Goal: Transaction & Acquisition: Purchase product/service

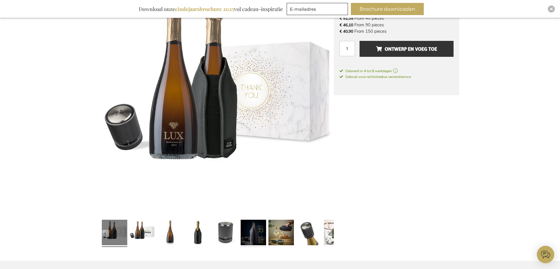
scroll to position [197, 0]
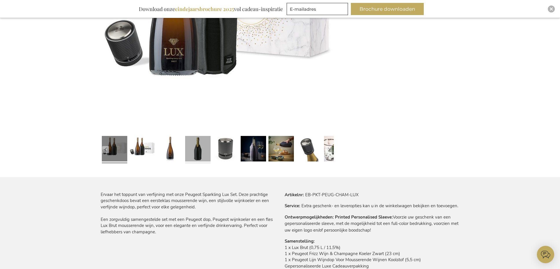
click at [201, 150] on link at bounding box center [197, 149] width 25 height 32
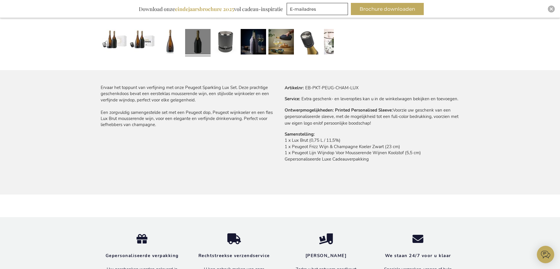
scroll to position [306, 0]
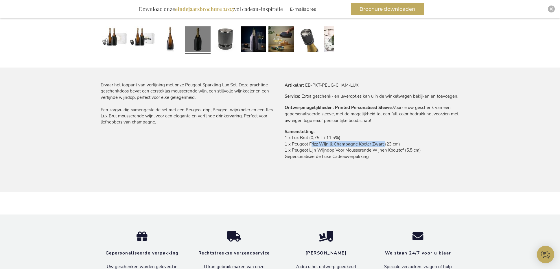
drag, startPoint x: 309, startPoint y: 144, endPoint x: 384, endPoint y: 143, distance: 74.7
click at [384, 143] on td "1 x Lux Brut (0,75 L / 11,5%) 1 x Peugeot Frizz Wijn & Champagne Koeler Zwart (…" at bounding box center [372, 149] width 175 height 28
copy td "Frizz Wijn & Champagne Koeler Zwart"
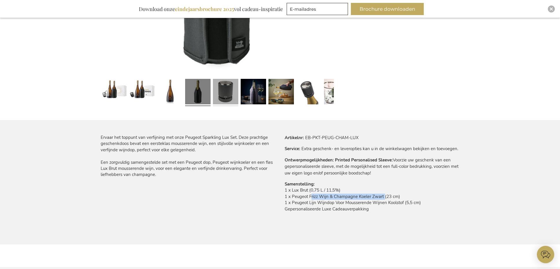
scroll to position [253, 0]
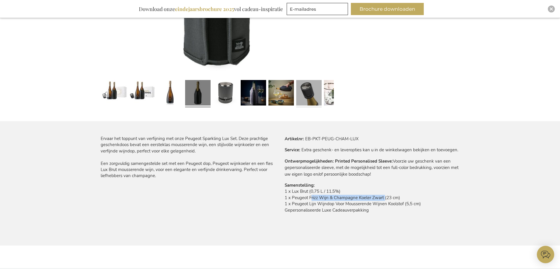
drag, startPoint x: 309, startPoint y: 94, endPoint x: 299, endPoint y: 92, distance: 10.3
click at [309, 94] on link at bounding box center [308, 94] width 25 height 32
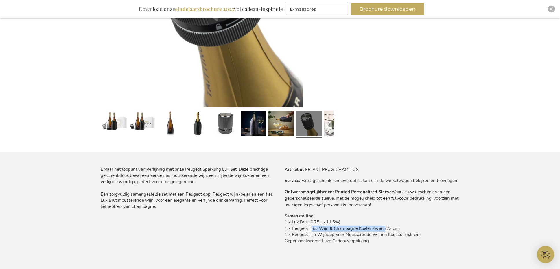
scroll to position [227, 0]
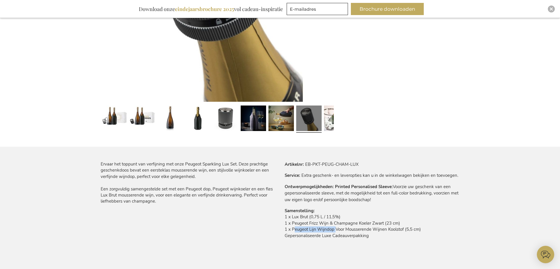
drag, startPoint x: 292, startPoint y: 229, endPoint x: 333, endPoint y: 230, distance: 41.1
click at [333, 230] on td "1 x Lux Brut (0,75 L / 11,5%) 1 x Peugeot Frizz Wijn & Champagne Koeler Zwart (…" at bounding box center [372, 228] width 175 height 28
copy td "Peugeot Lijn Wijndop"
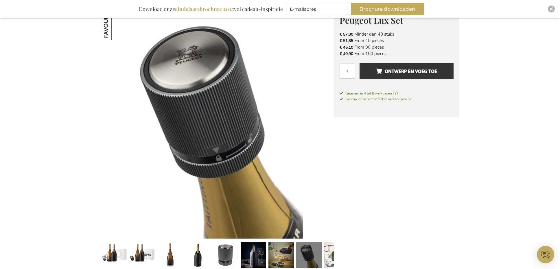
scroll to position [0, 0]
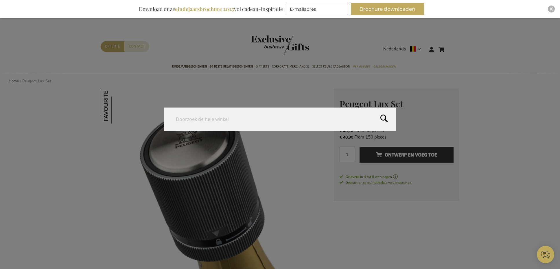
click at [452, 46] on form "Search Search" at bounding box center [452, 46] width 6 height 0
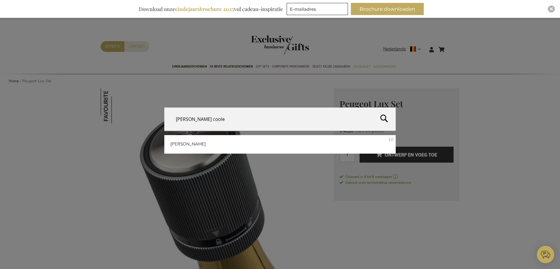
type input "sortino cooler"
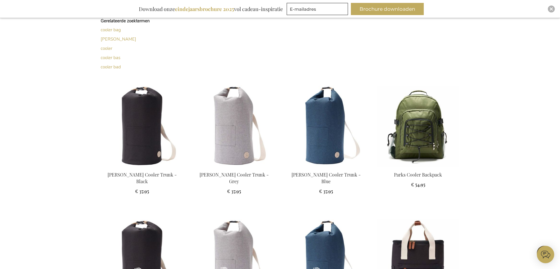
scroll to position [173, 0]
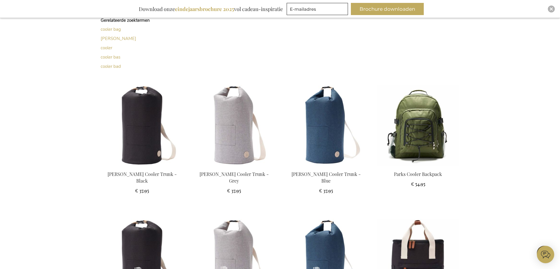
click at [247, 120] on img at bounding box center [234, 125] width 83 height 81
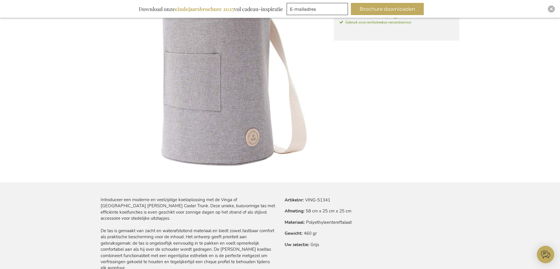
scroll to position [159, 0]
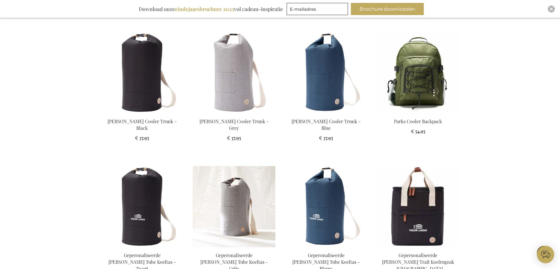
click at [236, 175] on img at bounding box center [234, 206] width 83 height 81
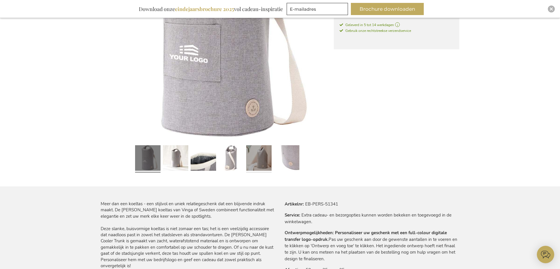
scroll to position [162, 0]
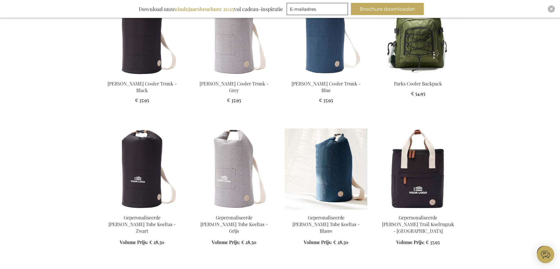
scroll to position [266, 0]
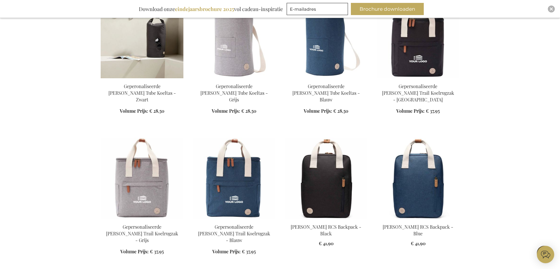
scroll to position [329, 0]
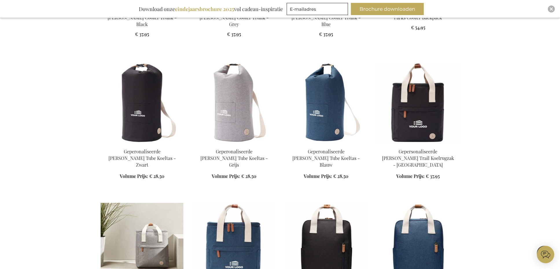
click at [147, 210] on img at bounding box center [142, 243] width 83 height 81
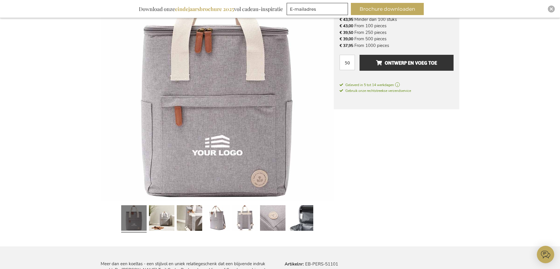
scroll to position [95, 0]
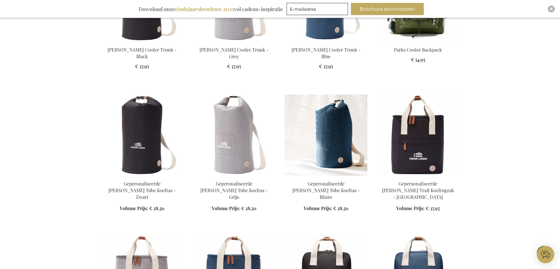
scroll to position [294, 0]
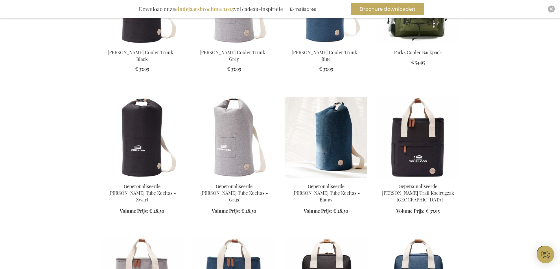
click at [347, 117] on img at bounding box center [326, 137] width 83 height 81
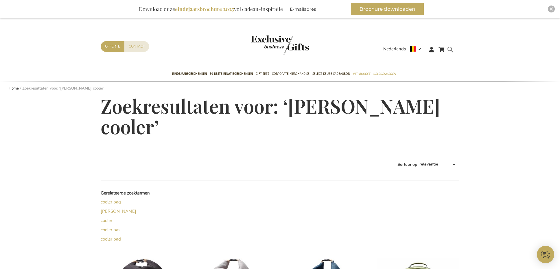
click at [451, 49] on form "Search sortino cooler Search" at bounding box center [452, 54] width 6 height 16
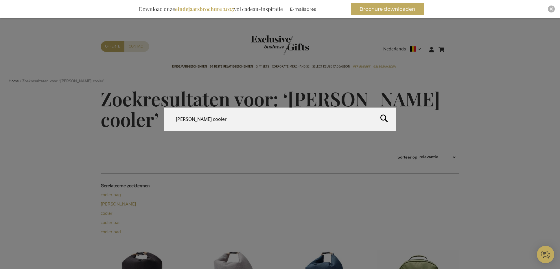
drag, startPoint x: 217, startPoint y: 120, endPoint x: 152, endPoint y: 116, distance: 65.3
click at [152, 116] on div "Search sortino cooler" at bounding box center [280, 119] width 560 height 24
type input "kofferbak"
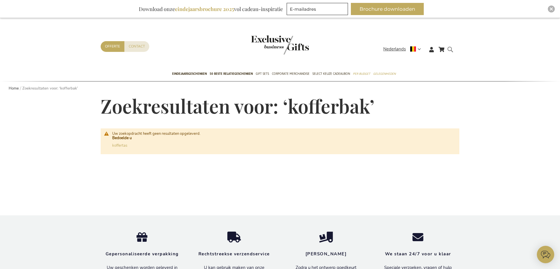
click at [452, 50] on form "Search kofferbak Search" at bounding box center [452, 54] width 6 height 16
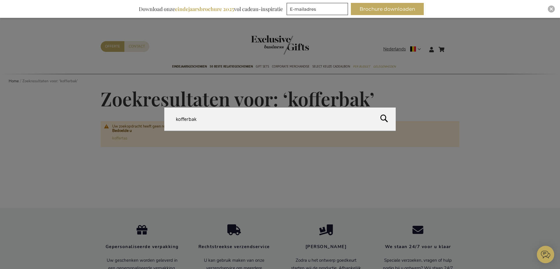
drag, startPoint x: 217, startPoint y: 116, endPoint x: 134, endPoint y: 114, distance: 82.8
click at [134, 114] on div "Search kofferbak" at bounding box center [280, 119] width 560 height 24
click at [449, 46] on form "Search kofferbak Search" at bounding box center [452, 46] width 6 height 0
type input "kofferbak"
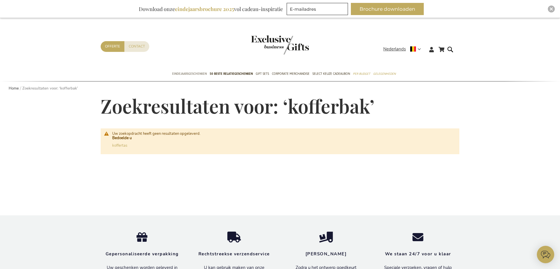
click at [195, 68] on link "Eindejaarsgeschenken" at bounding box center [189, 74] width 35 height 14
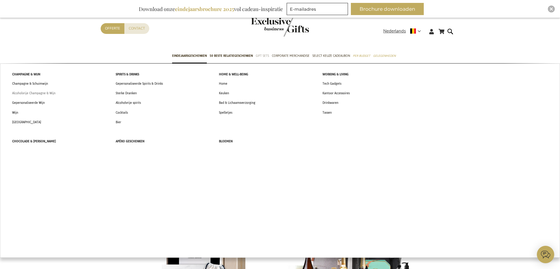
click at [31, 93] on span "Alcoholvrije Champagne & Wijn" at bounding box center [33, 93] width 43 height 6
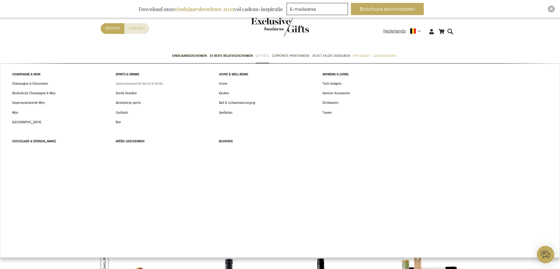
click at [154, 85] on span "Gepersonaliseerde Spirits & Drinks" at bounding box center [139, 83] width 47 height 6
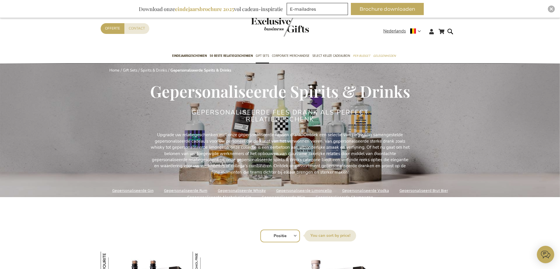
click at [356, 195] on link "Gepersonaliseerde Champagne" at bounding box center [345, 197] width 58 height 8
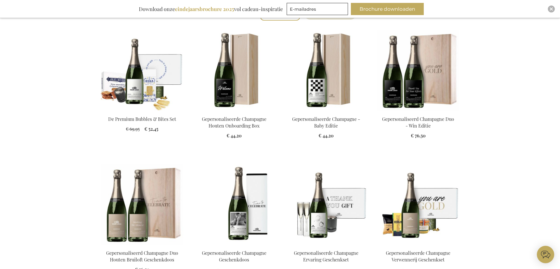
scroll to position [243, 0]
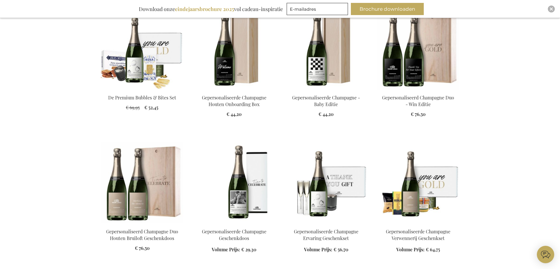
click at [151, 69] on img at bounding box center [142, 48] width 83 height 81
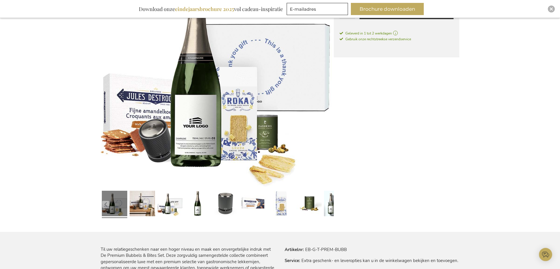
scroll to position [151, 0]
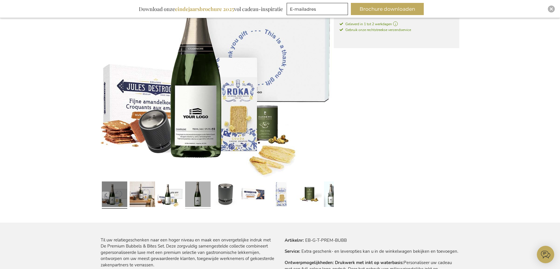
click at [199, 195] on link at bounding box center [197, 195] width 25 height 32
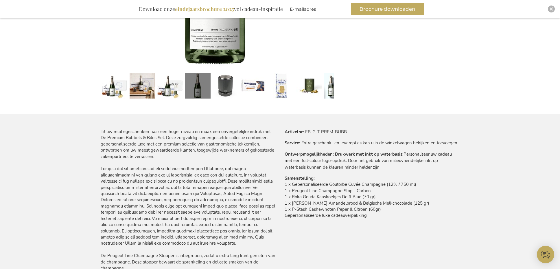
scroll to position [225, 0]
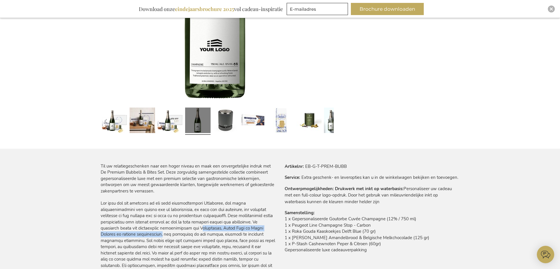
drag, startPoint x: 246, startPoint y: 227, endPoint x: 200, endPoint y: 233, distance: 46.1
click at [200, 233] on div "Til uw relatiegeschenken naar een hoger niveau en maak een onvergetelijke indru…" at bounding box center [188, 253] width 175 height 180
copy div "Chardonnay, Pinot Noir en Pinot Meunier in gelijke verhoudingen"
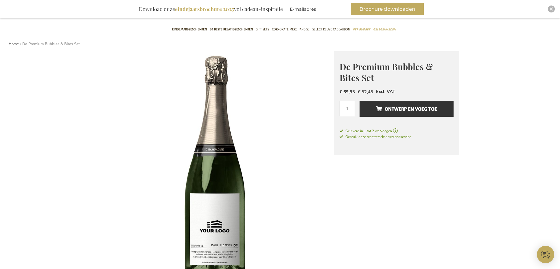
scroll to position [0, 0]
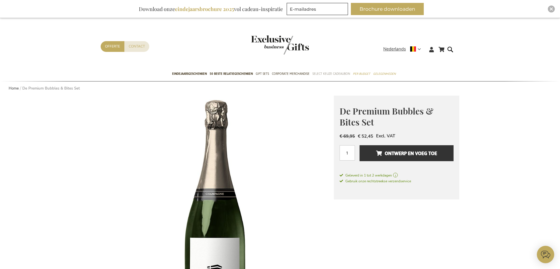
click at [327, 73] on span "Select Keuze Cadeaubon" at bounding box center [332, 74] width 38 height 6
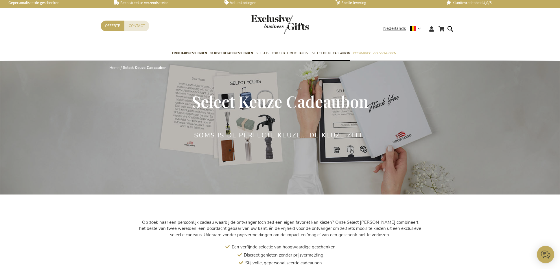
drag, startPoint x: 168, startPoint y: 126, endPoint x: 188, endPoint y: 103, distance: 30.1
click at [188, 103] on div "Select Keuze Cadeaubon" at bounding box center [280, 111] width 359 height 39
click at [180, 112] on div "Home Select Keuze Cadeaubon Select Keuze Cadeaubon Soms is de perfecte keuze...…" at bounding box center [280, 134] width 359 height 146
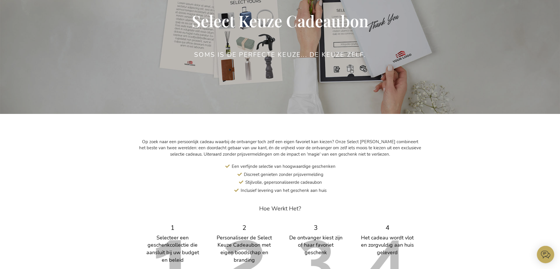
scroll to position [185, 0]
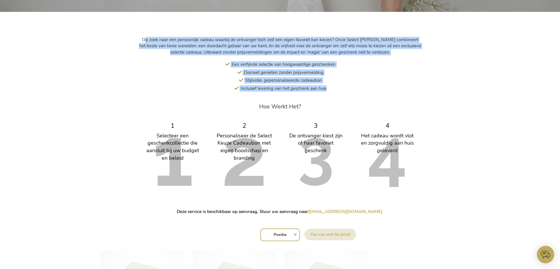
drag, startPoint x: 328, startPoint y: 89, endPoint x: 144, endPoint y: 39, distance: 190.0
click at [144, 39] on div "Op zoek naar een persoonlijk cadeau waarbij de ontvanger toch zelf een eigen fa…" at bounding box center [279, 126] width 289 height 184
copy div "p zoek naar een persoonlijk cadeau waarbij de ontvanger toch zelf een eigen fav…"
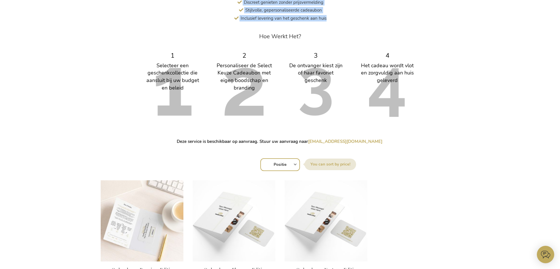
scroll to position [309, 0]
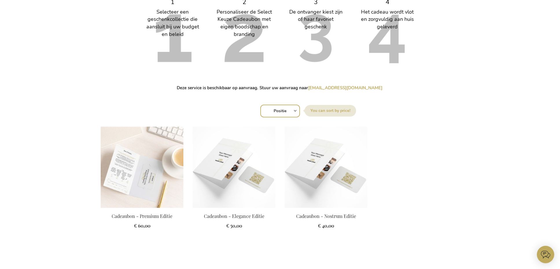
click at [157, 172] on img at bounding box center [142, 166] width 83 height 81
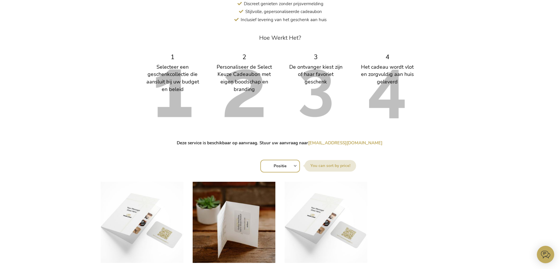
scroll to position [255, 0]
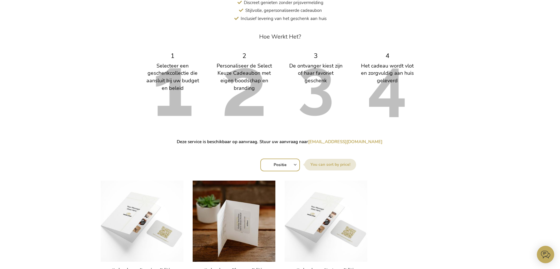
click at [233, 225] on img at bounding box center [234, 220] width 83 height 81
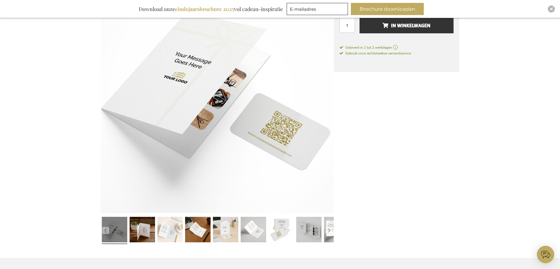
scroll to position [120, 0]
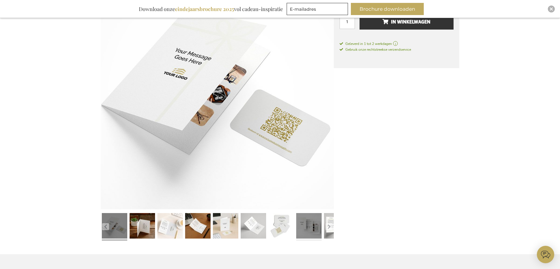
click at [302, 224] on link at bounding box center [308, 226] width 25 height 32
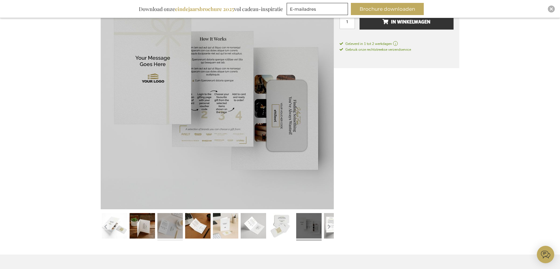
click at [164, 226] on link at bounding box center [169, 226] width 25 height 32
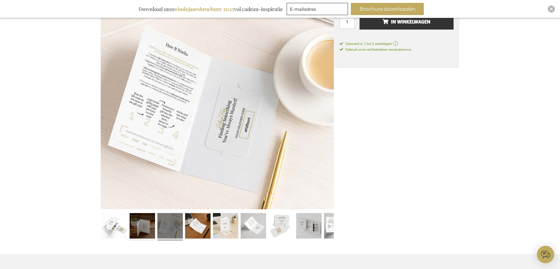
click at [145, 227] on link at bounding box center [142, 226] width 25 height 32
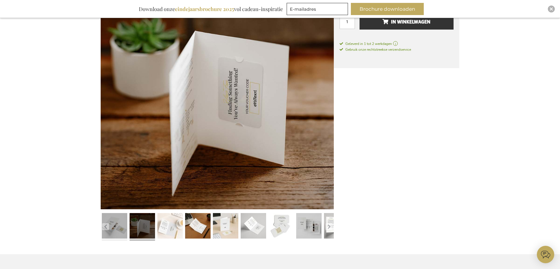
click at [112, 228] on link at bounding box center [114, 226] width 25 height 32
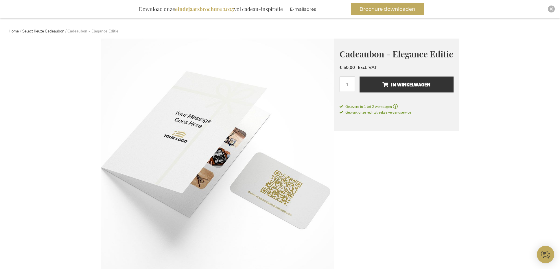
scroll to position [0, 0]
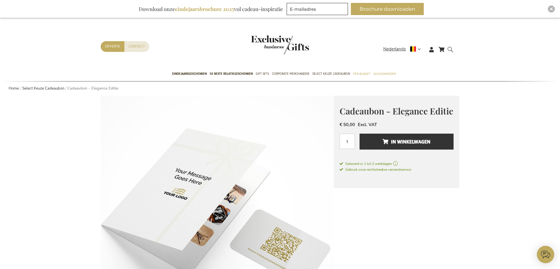
click at [449, 48] on div "Search" at bounding box center [452, 54] width 6 height 16
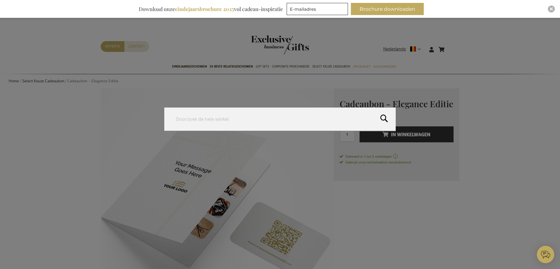
click at [451, 46] on form "Search Search" at bounding box center [452, 46] width 6 height 0
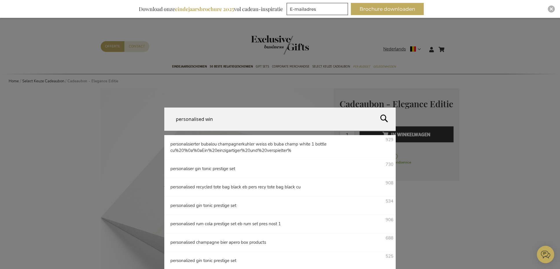
type input "personalised wine"
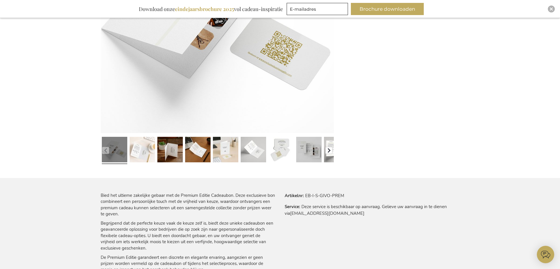
click at [327, 151] on button "button" at bounding box center [329, 150] width 7 height 7
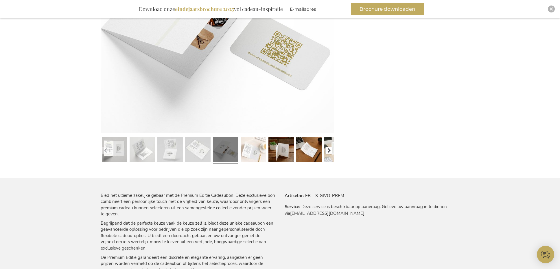
click at [327, 151] on button "button" at bounding box center [329, 150] width 7 height 7
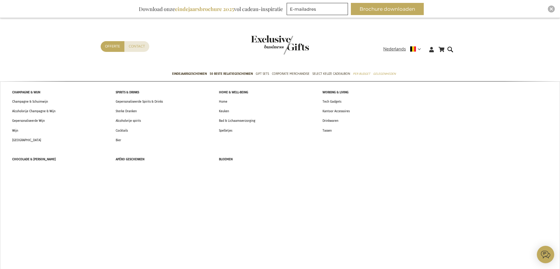
drag, startPoint x: 155, startPoint y: 101, endPoint x: 163, endPoint y: 103, distance: 8.0
click span "Gepersonaliseerde Spirits & Drinks"
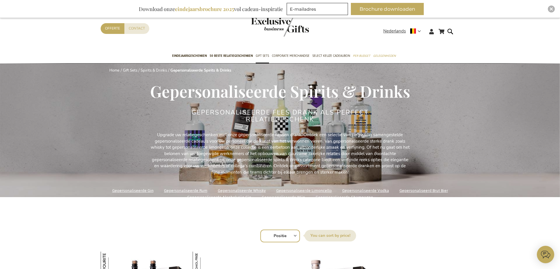
click at [279, 197] on link "Gepersonaliseerde Wijn" at bounding box center [283, 197] width 43 height 8
click at [278, 196] on link "Gepersonaliseerde Wijn" at bounding box center [283, 197] width 43 height 8
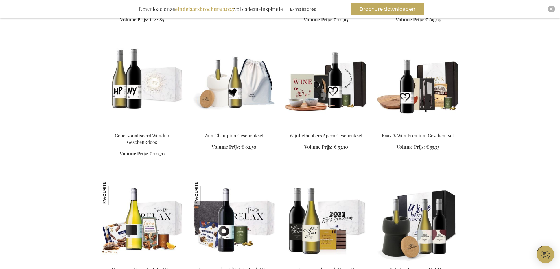
scroll to position [391, 0]
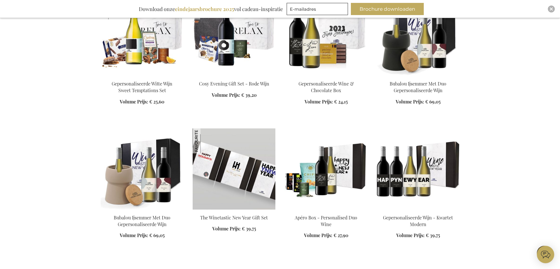
scroll to position [357, 0]
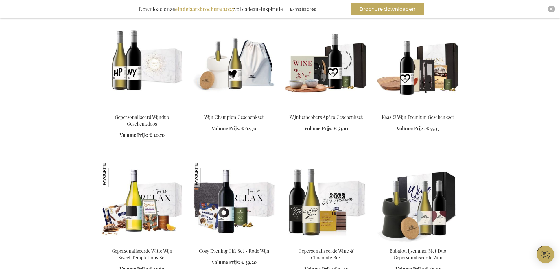
click at [232, 198] on img at bounding box center [234, 202] width 83 height 81
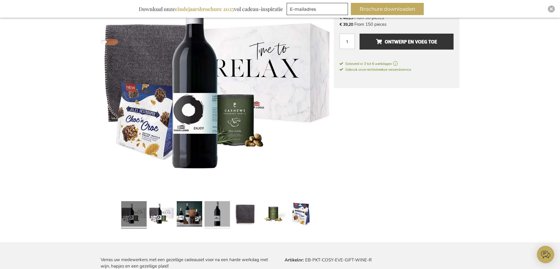
click at [224, 217] on link at bounding box center [217, 215] width 25 height 32
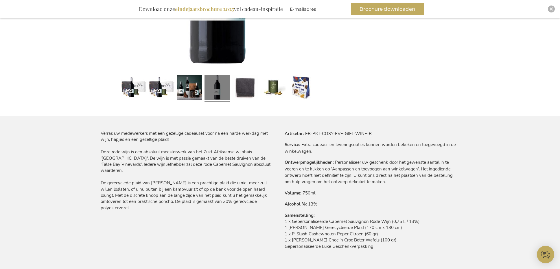
scroll to position [287, 0]
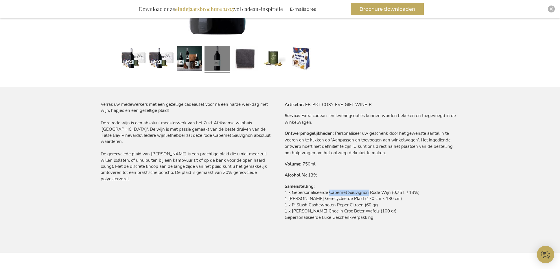
drag, startPoint x: 331, startPoint y: 192, endPoint x: 368, endPoint y: 191, distance: 37.4
click at [368, 191] on td "1 x Gepersonaliseerde Cabernet Sauvignon Rode Wijn (0,75 L / 13%) 1 x Bilton Ge…" at bounding box center [372, 206] width 175 height 34
drag, startPoint x: 293, startPoint y: 192, endPoint x: 391, endPoint y: 192, distance: 98.1
click at [391, 192] on td "1 x Gepersonaliseerde Cabernet Sauvignon Rode Wijn (0,75 L / 13%) 1 x Bilton Ge…" at bounding box center [372, 206] width 175 height 34
copy td "Gepersonaliseerde Cabernet Sauvignon Rode Wijn"
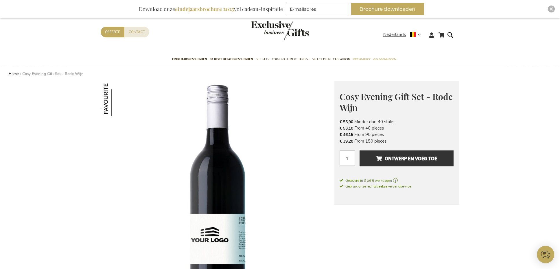
scroll to position [0, 0]
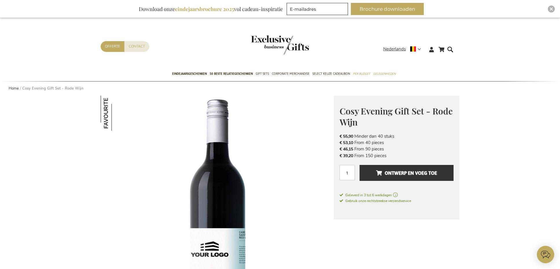
click at [258, 37] on img "store logo" at bounding box center [280, 44] width 58 height 19
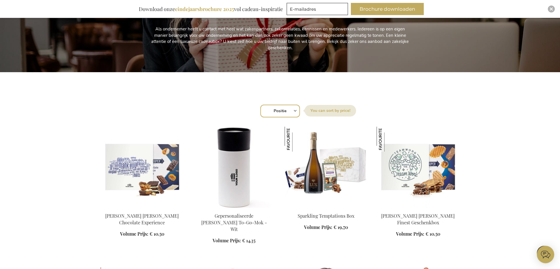
scroll to position [126, 0]
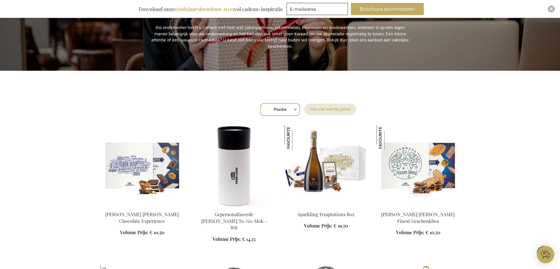
click at [278, 108] on select "Positie Best Sellers Meest bekeken Nieuw Biggest Saving Price: low to high Pric…" at bounding box center [281, 109] width 40 height 13
select select "new"
click at [261, 103] on select "Positie Best Sellers Meest bekeken Nieuw Biggest Saving Price: low to high Pric…" at bounding box center [281, 109] width 40 height 13
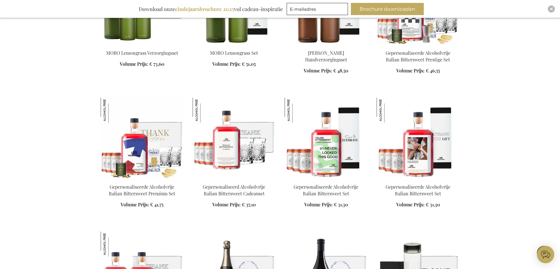
scroll to position [717, 0]
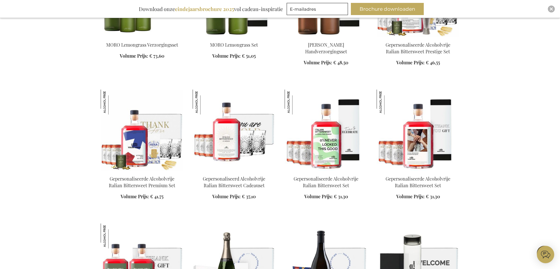
drag, startPoint x: 320, startPoint y: 155, endPoint x: 244, endPoint y: 0, distance: 173.0
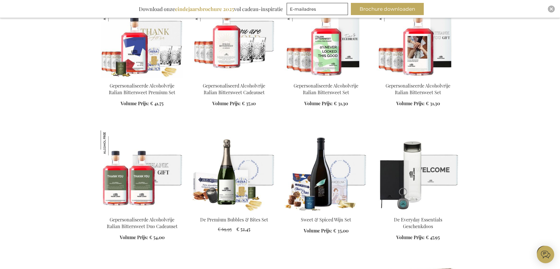
scroll to position [847, 0]
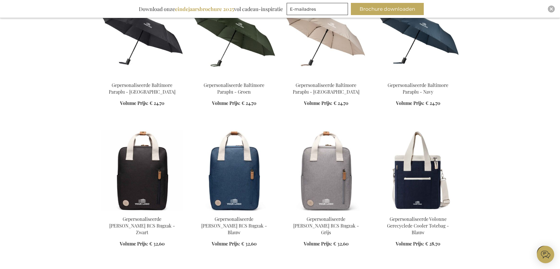
scroll to position [1987, 0]
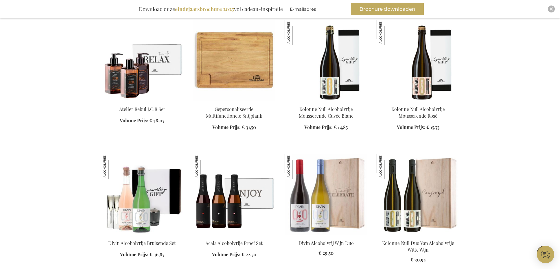
scroll to position [3283, 0]
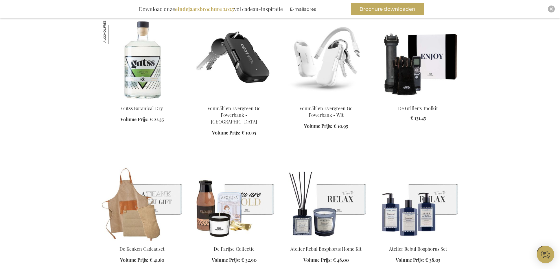
scroll to position [3225, 0]
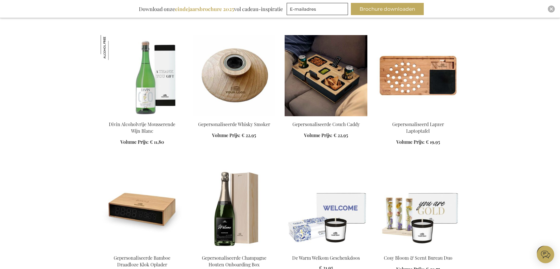
scroll to position [4130, 0]
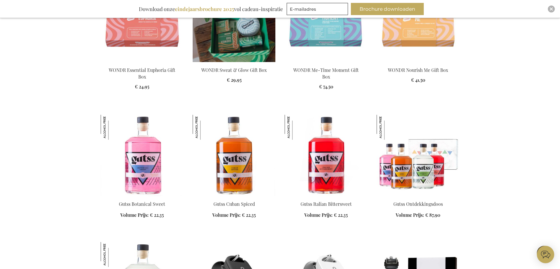
scroll to position [2976, 0]
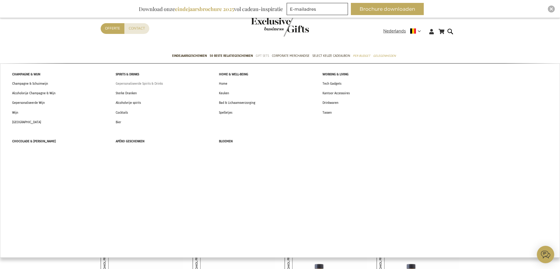
click at [148, 86] on span "Gepersonaliseerde Spirits & Drinks" at bounding box center [139, 83] width 47 height 6
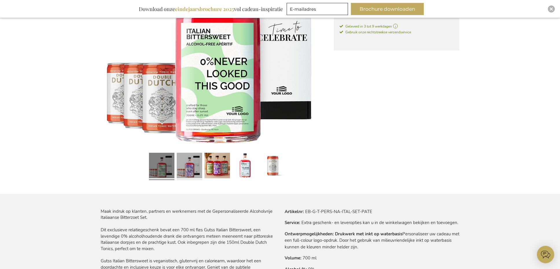
click at [183, 176] on link at bounding box center [189, 166] width 25 height 32
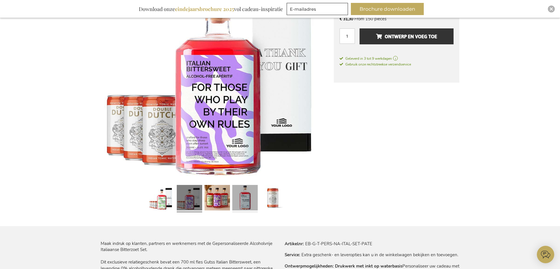
scroll to position [147, 0]
click at [162, 207] on link at bounding box center [161, 199] width 25 height 32
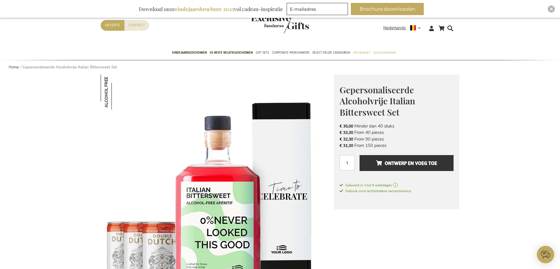
scroll to position [0, 0]
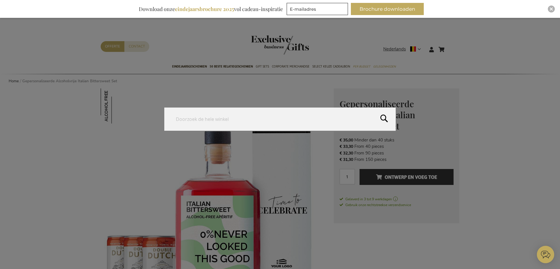
drag, startPoint x: 450, startPoint y: 49, endPoint x: 446, endPoint y: 53, distance: 4.9
click at [450, 46] on form "Search Search" at bounding box center [452, 46] width 6 height 0
paste input "Nomimono"
type input "Nomimono"
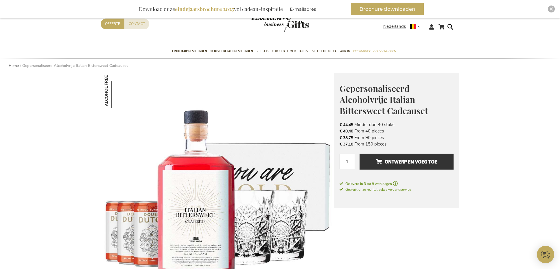
scroll to position [96, 0]
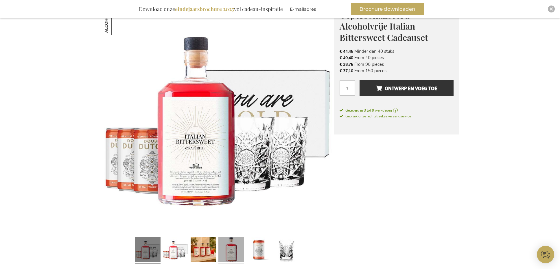
click at [233, 251] on link at bounding box center [231, 250] width 25 height 32
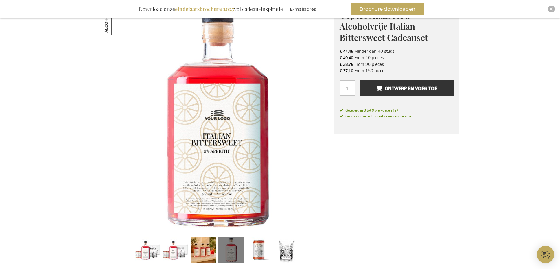
scroll to position [96, 0]
click at [179, 253] on link at bounding box center [175, 250] width 25 height 32
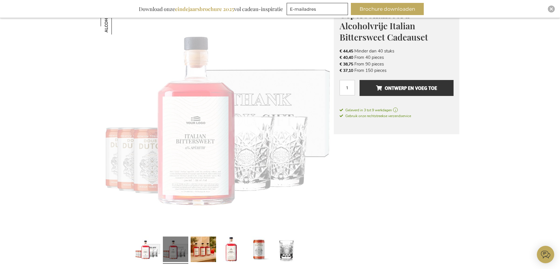
scroll to position [96, 0]
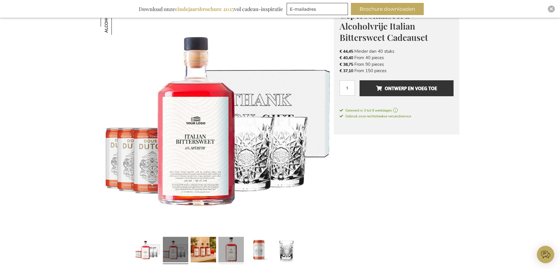
click at [232, 248] on link at bounding box center [231, 250] width 25 height 32
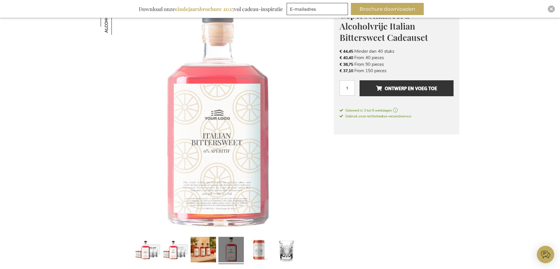
scroll to position [96, 0]
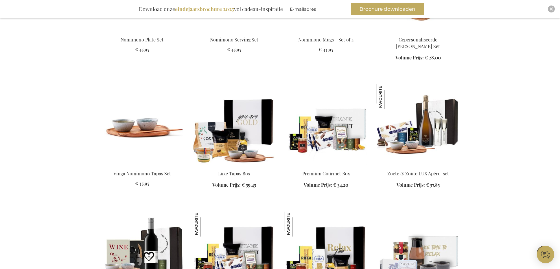
scroll to position [109, 0]
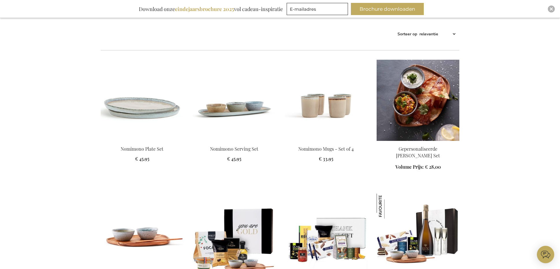
click at [427, 97] on img at bounding box center [418, 100] width 83 height 81
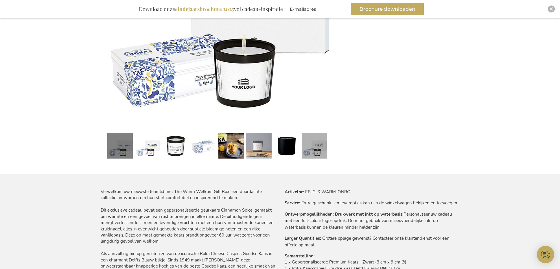
click at [311, 153] on link at bounding box center [314, 147] width 25 height 32
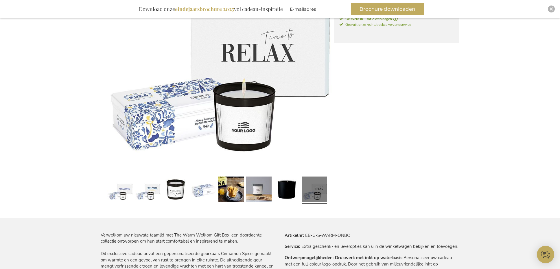
scroll to position [152, 0]
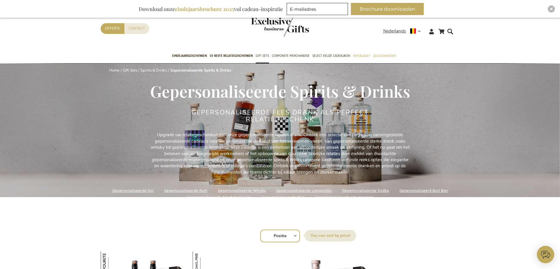
click at [293, 197] on link "Gepersonaliseerde Wijn" at bounding box center [283, 197] width 43 height 8
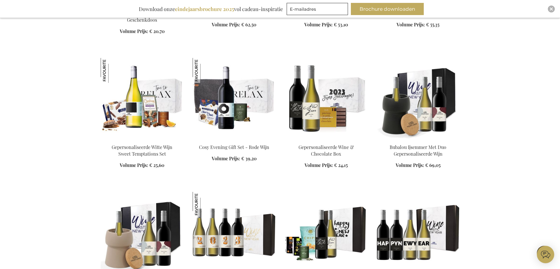
scroll to position [464, 0]
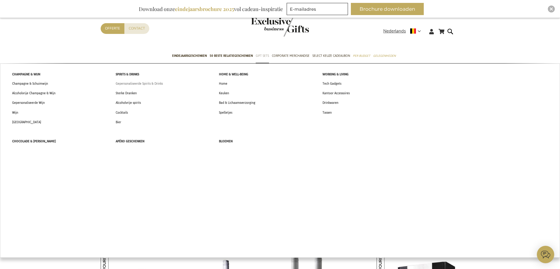
click at [160, 82] on span "Gepersonaliseerde Spirits & Drinks" at bounding box center [139, 83] width 47 height 6
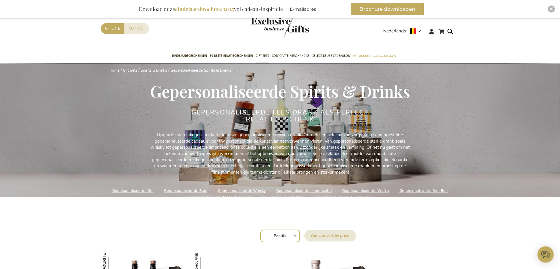
click at [192, 190] on link "Gepersonaliseerde Rum" at bounding box center [185, 190] width 43 height 8
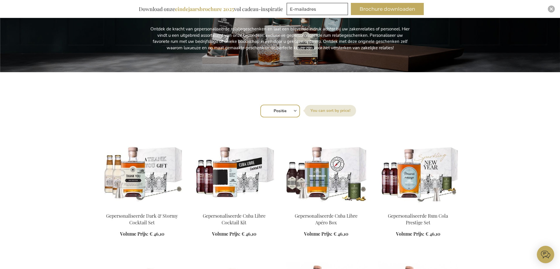
scroll to position [150, 0]
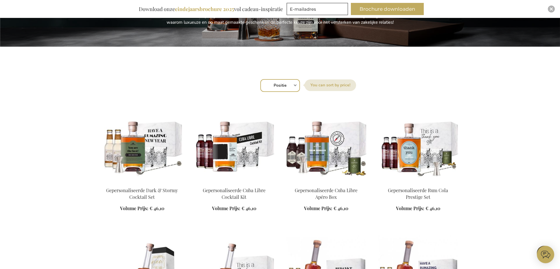
click at [171, 146] on img at bounding box center [142, 141] width 83 height 81
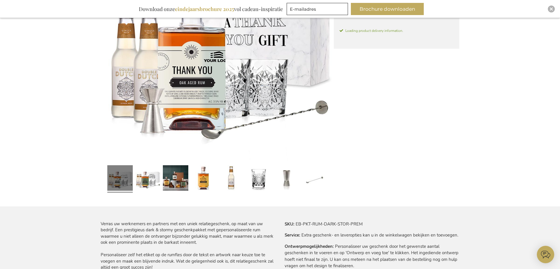
scroll to position [170, 0]
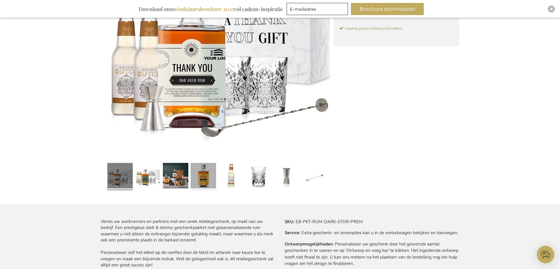
click at [202, 182] on link at bounding box center [203, 176] width 25 height 32
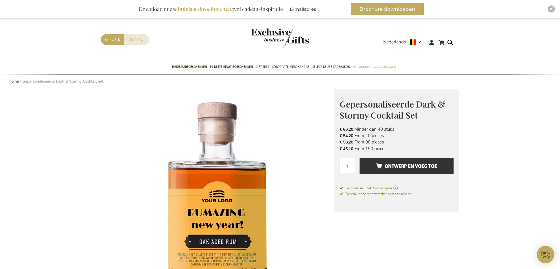
scroll to position [0, 0]
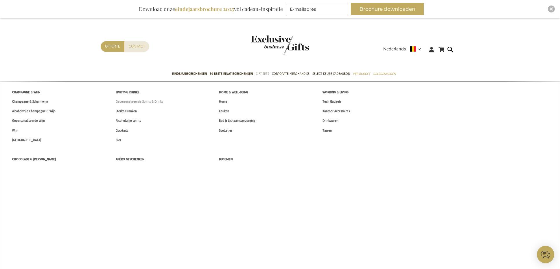
click at [151, 101] on span "Gepersonaliseerde Spirits & Drinks" at bounding box center [139, 101] width 47 height 6
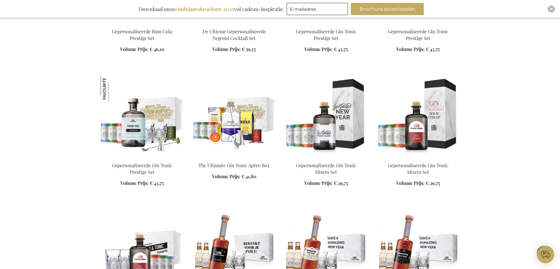
scroll to position [2502, 0]
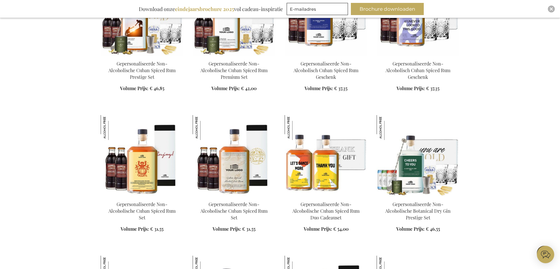
scroll to position [11, 0]
